Goal: Transaction & Acquisition: Purchase product/service

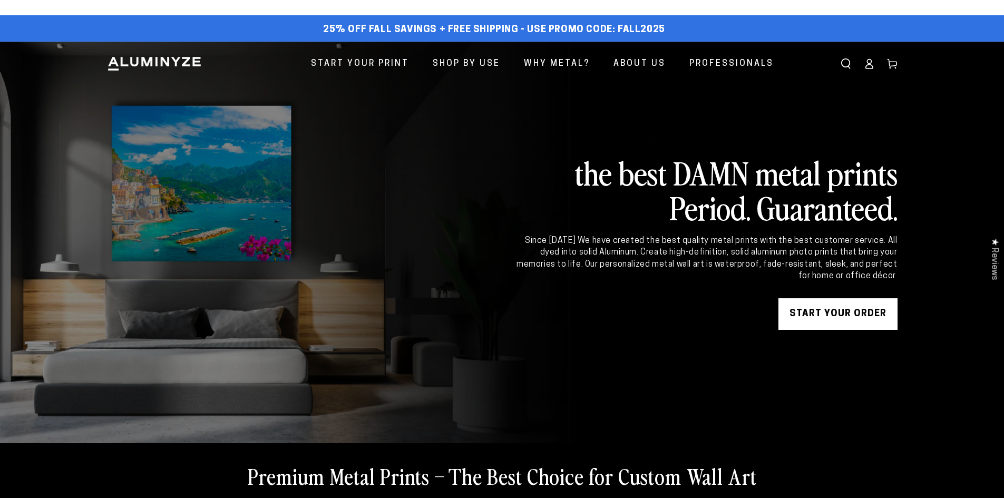
click at [832, 311] on link "START YOUR Order" at bounding box center [837, 314] width 119 height 32
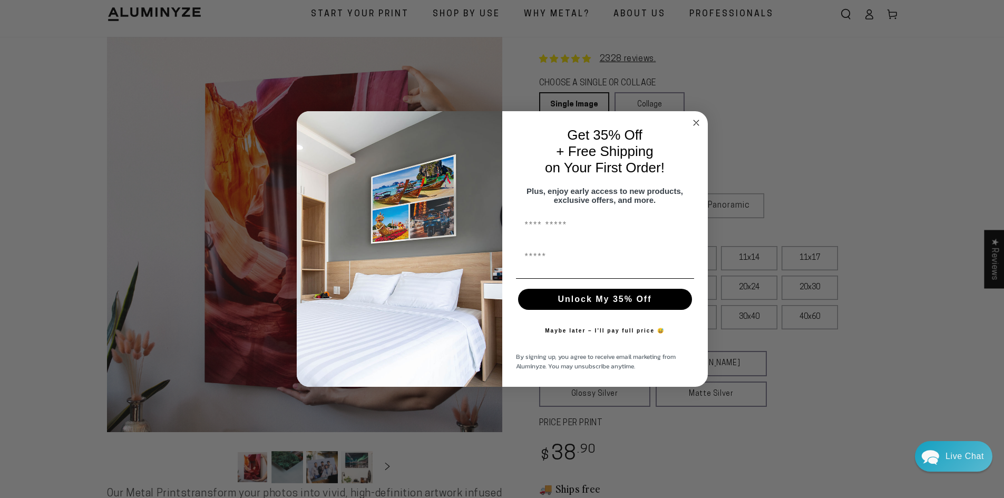
scroll to position [53, 0]
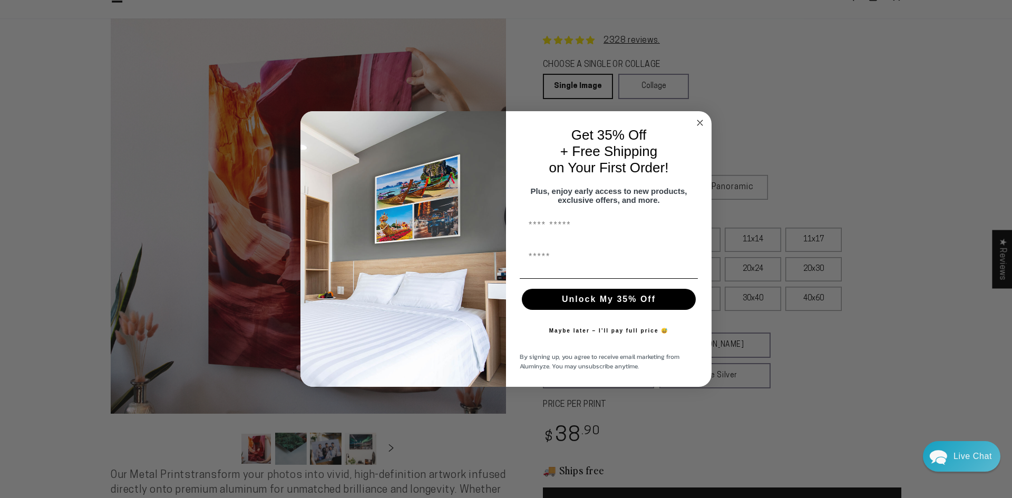
click at [700, 120] on icon "Close dialog" at bounding box center [699, 122] width 5 height 5
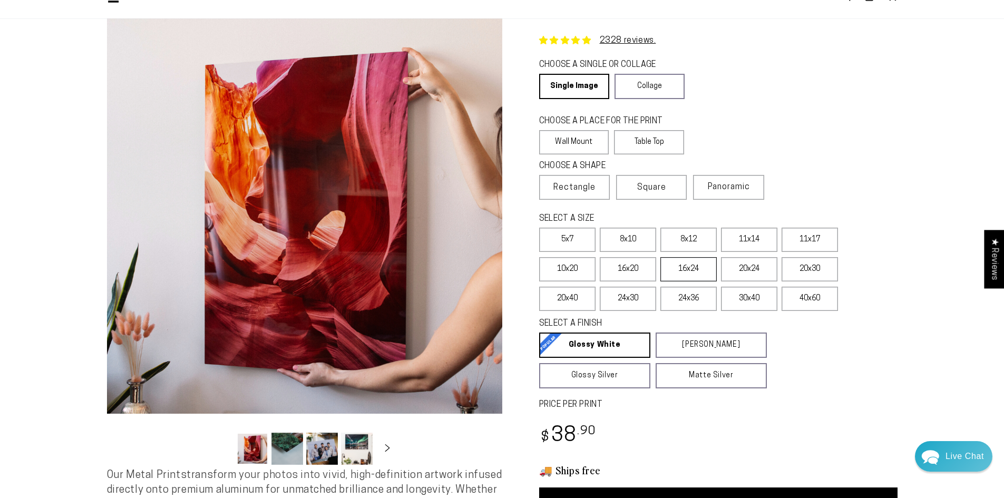
click at [689, 270] on label "16x24" at bounding box center [688, 269] width 56 height 24
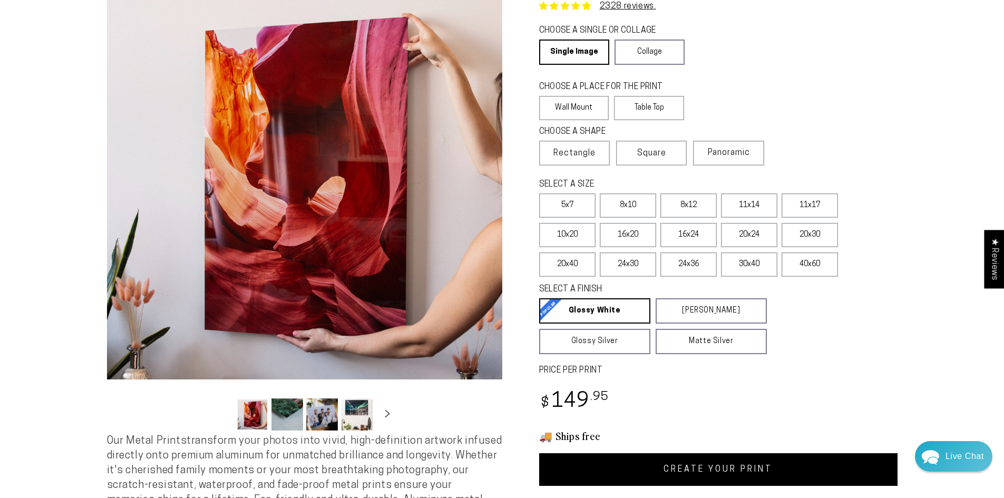
scroll to position [105, 0]
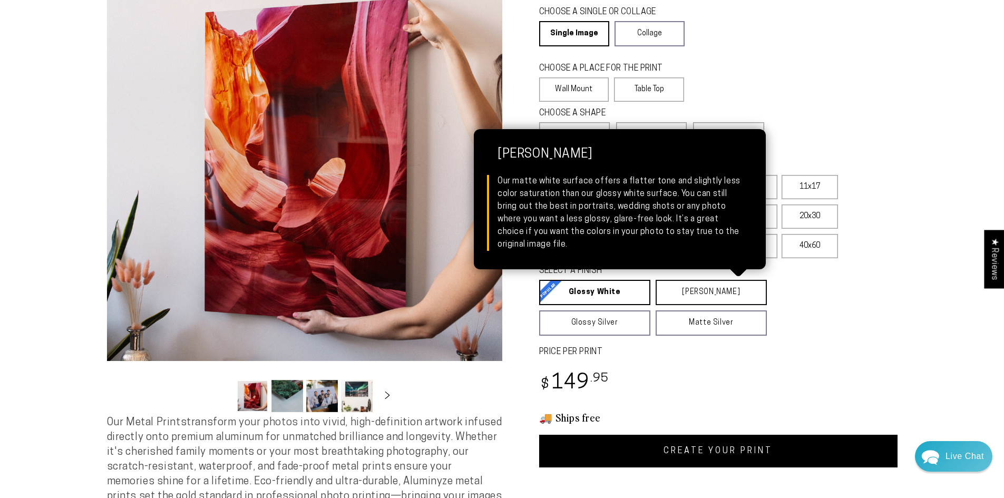
click at [702, 287] on link "Matte White Matte White Our matte white surface offers a flatter tone and sligh…" at bounding box center [711, 292] width 111 height 25
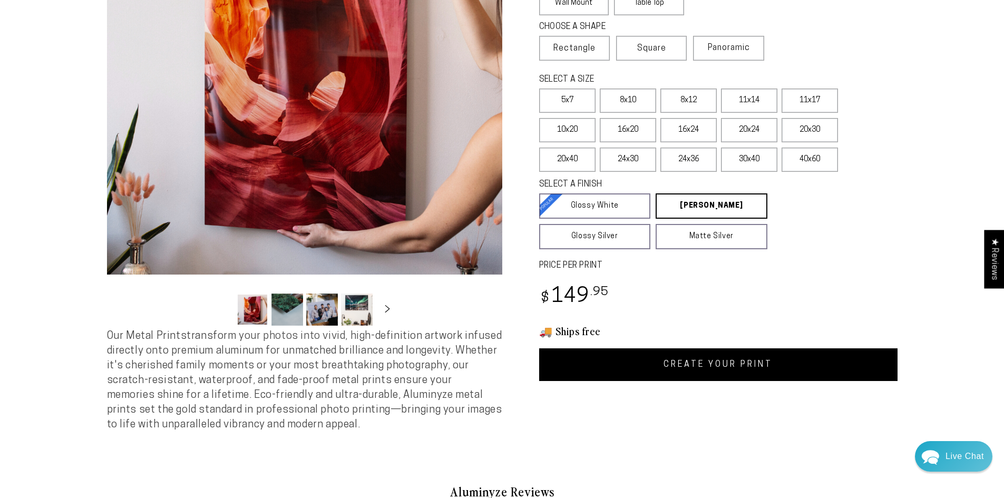
scroll to position [211, 0]
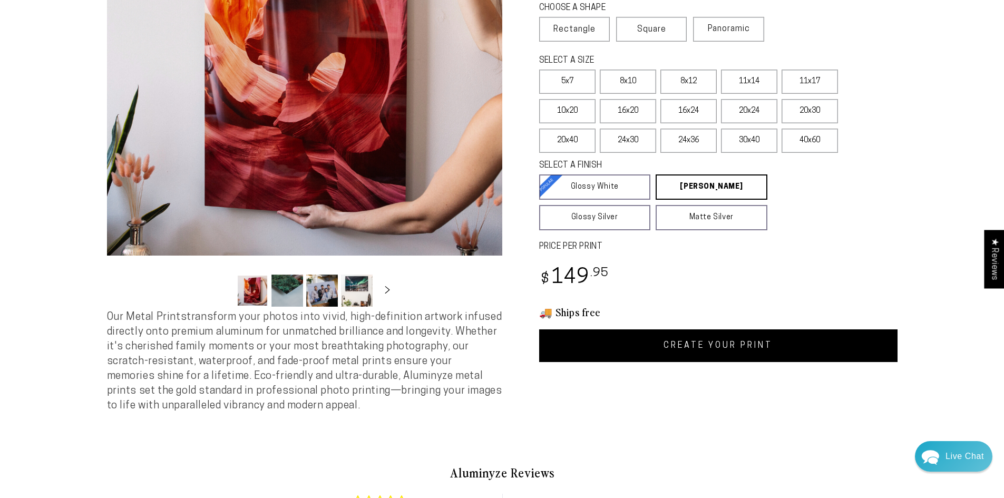
click at [704, 349] on link "CREATE YOUR PRINT" at bounding box center [718, 345] width 358 height 33
